Goal: Use online tool/utility: Utilize a website feature to perform a specific function

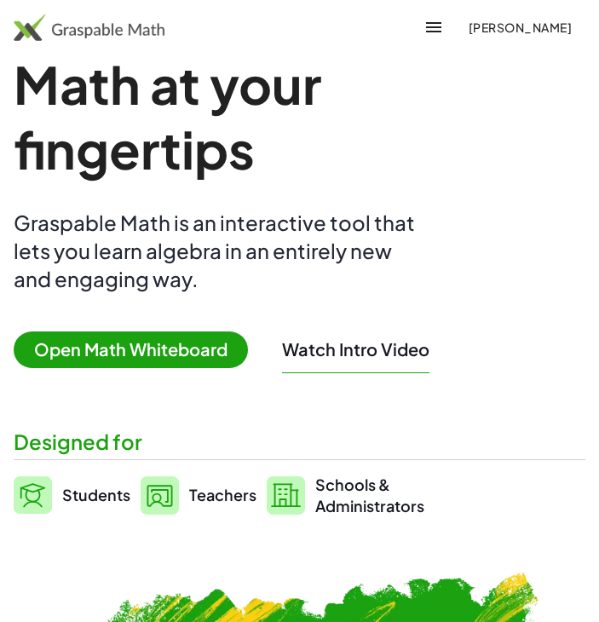
scroll to position [99, 0]
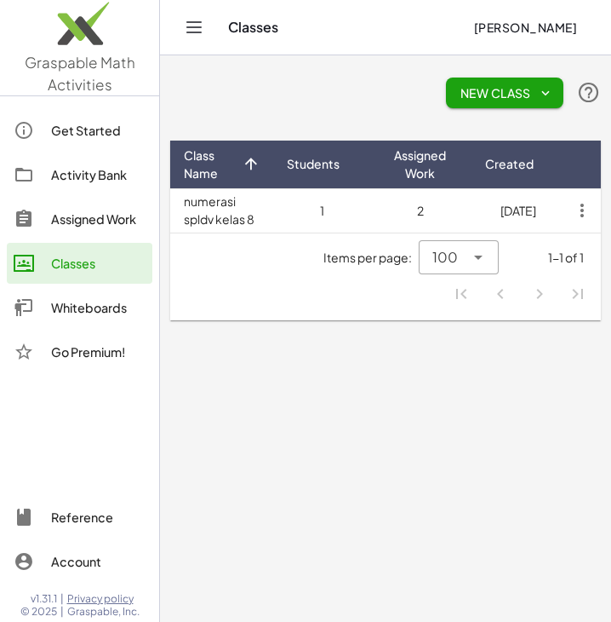
click at [107, 311] on div "Whiteboards" at bounding box center [98, 307] width 95 height 20
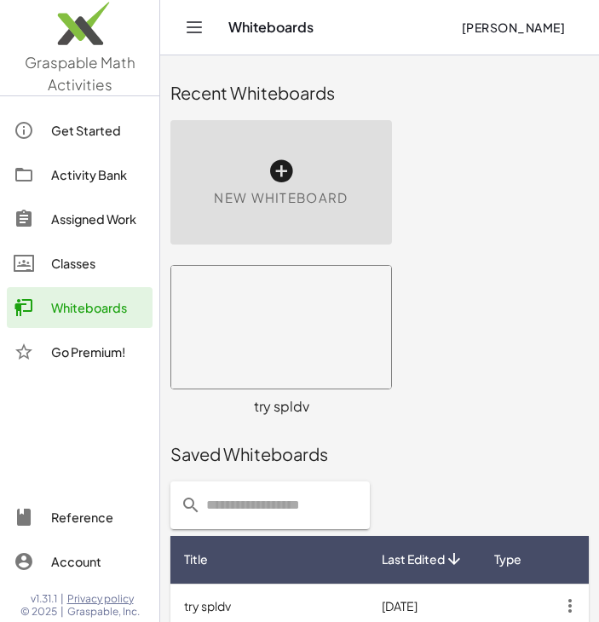
click at [323, 181] on div "New Whiteboard" at bounding box center [280, 182] width 221 height 124
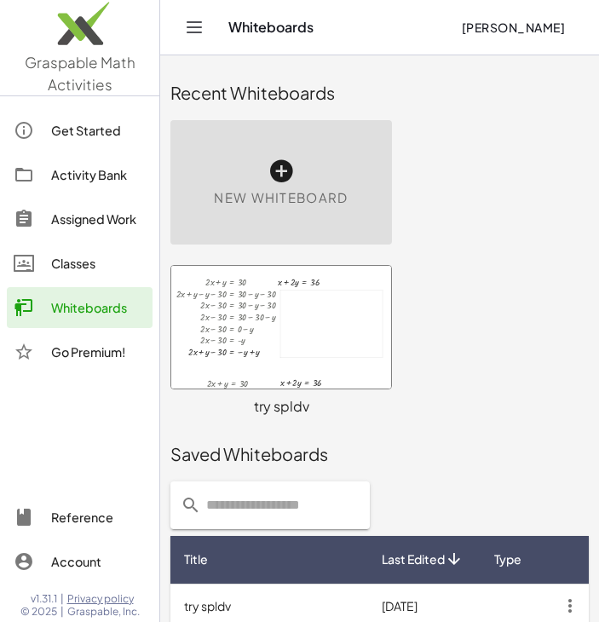
click at [318, 319] on div at bounding box center [281, 327] width 220 height 123
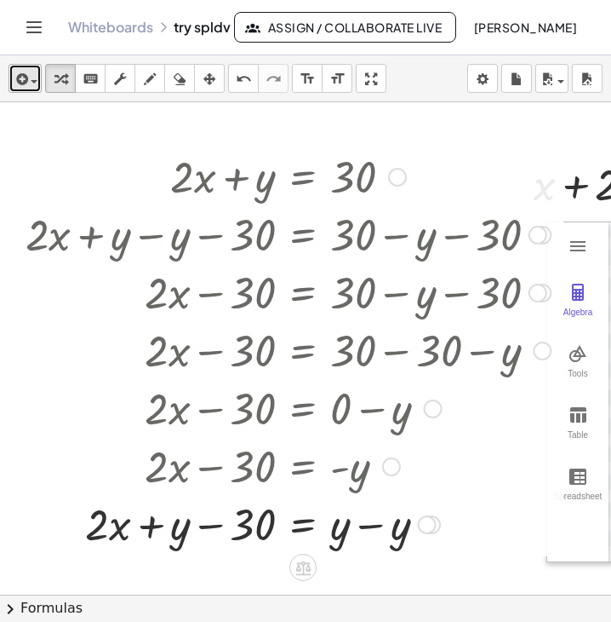
click at [17, 79] on icon "button" at bounding box center [20, 79] width 15 height 20
